Goal: Task Accomplishment & Management: Manage account settings

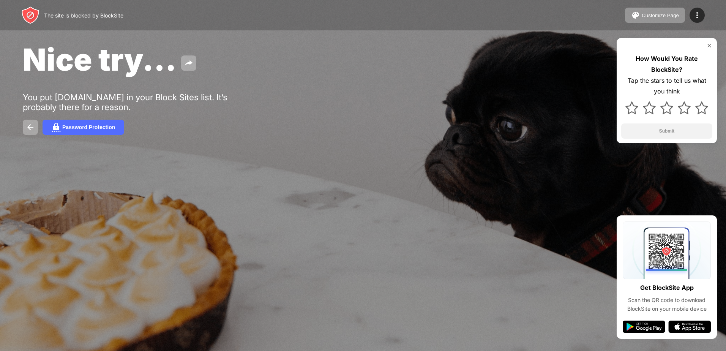
drag, startPoint x: 199, startPoint y: 62, endPoint x: 215, endPoint y: 75, distance: 20.8
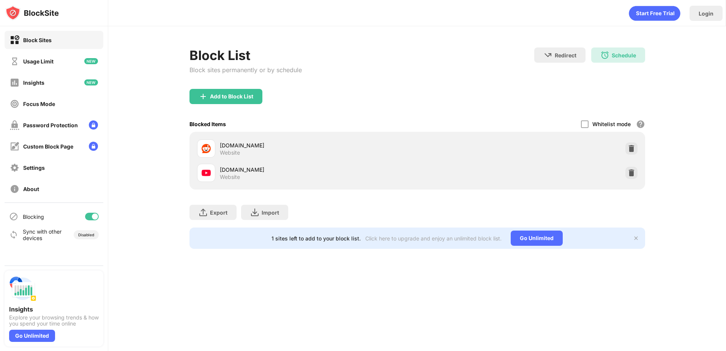
click at [96, 213] on div at bounding box center [92, 217] width 14 height 8
